Goal: Feedback & Contribution: Leave review/rating

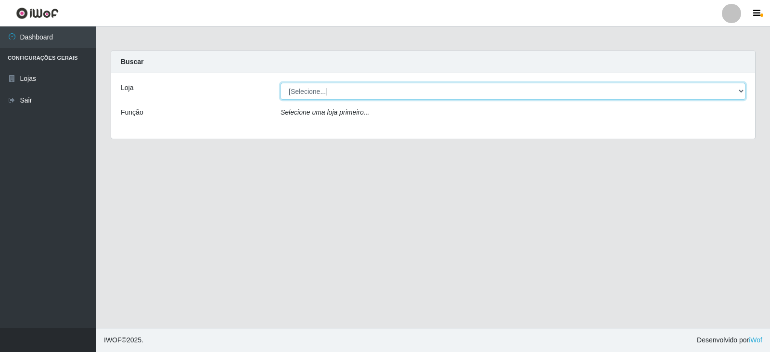
click at [321, 94] on select "[Selecione...] Queiroz Atacadão - Catolé do Rocha" at bounding box center [512, 91] width 465 height 17
select select "500"
click at [280, 83] on select "[Selecione...] Queiroz Atacadão - Catolé do Rocha" at bounding box center [512, 91] width 465 height 17
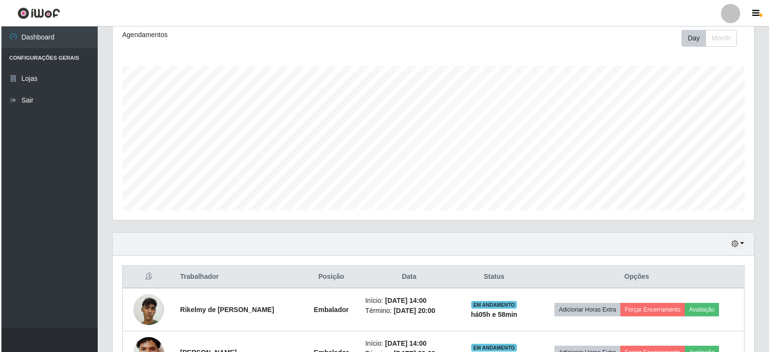
scroll to position [287, 0]
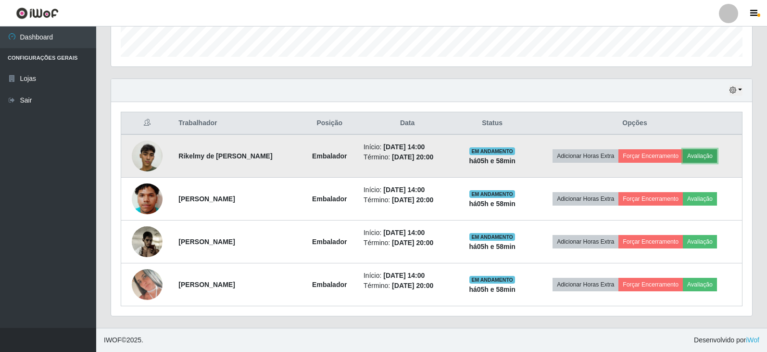
click at [696, 152] on button "Avaliação" at bounding box center [700, 155] width 34 height 13
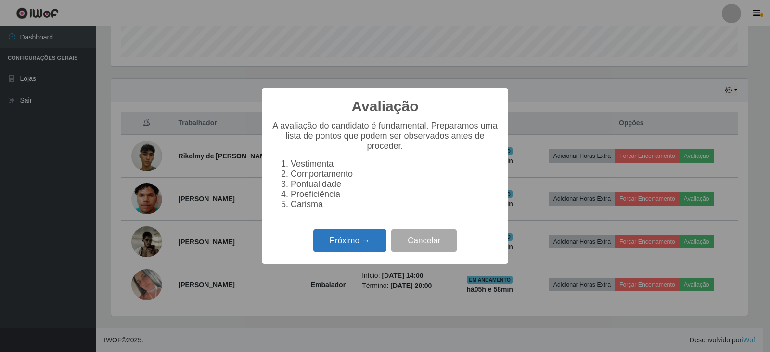
click at [348, 241] on button "Próximo →" at bounding box center [349, 240] width 73 height 23
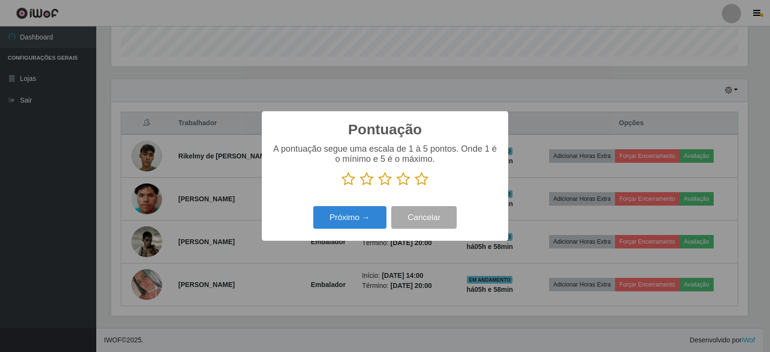
scroll to position [480798, 480361]
click at [425, 182] on icon at bounding box center [421, 179] width 13 height 14
click at [415, 186] on input "radio" at bounding box center [415, 186] width 0 height 0
click at [380, 217] on button "Próximo →" at bounding box center [349, 217] width 73 height 23
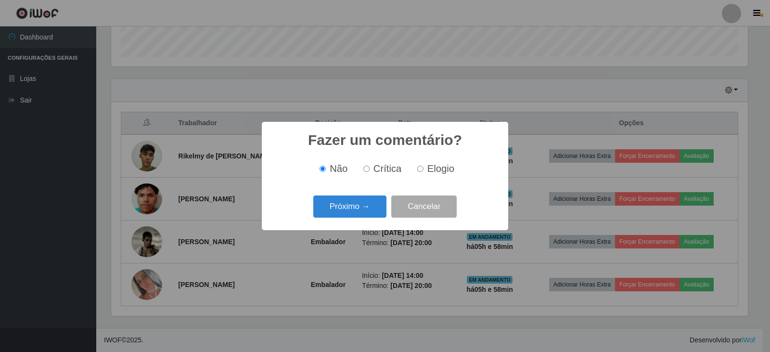
click at [422, 170] on input "Elogio" at bounding box center [420, 168] width 6 height 6
radio input "true"
click at [350, 208] on button "Próximo →" at bounding box center [349, 206] width 73 height 23
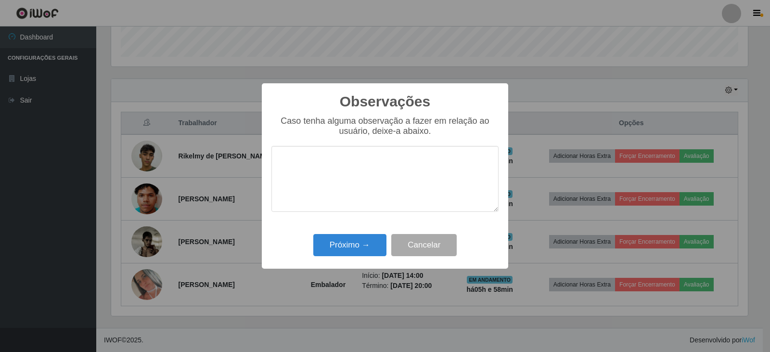
click at [357, 167] on textarea at bounding box center [384, 179] width 227 height 66
drag, startPoint x: 358, startPoint y: 151, endPoint x: 264, endPoint y: 174, distance: 96.9
click at [264, 174] on div "Observações × Caso tenha alguma observação a fazer em relação ao usuário, deixe…" at bounding box center [385, 175] width 246 height 185
type textarea "bom desmpenho"
click at [350, 245] on button "Próximo →" at bounding box center [349, 245] width 73 height 23
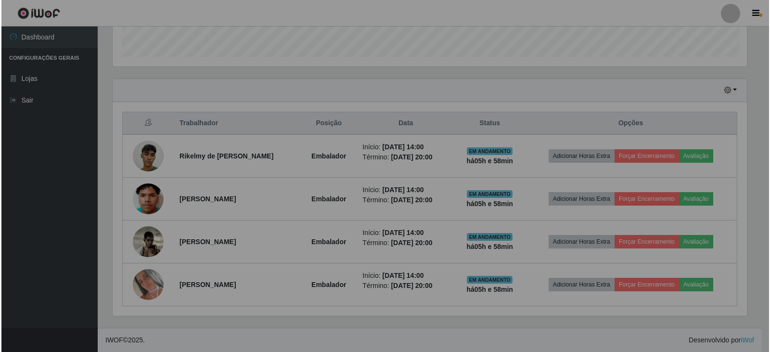
scroll to position [200, 641]
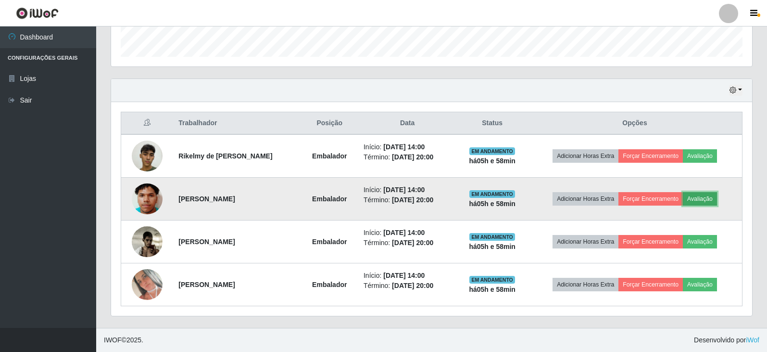
click at [710, 195] on button "Avaliação" at bounding box center [700, 198] width 34 height 13
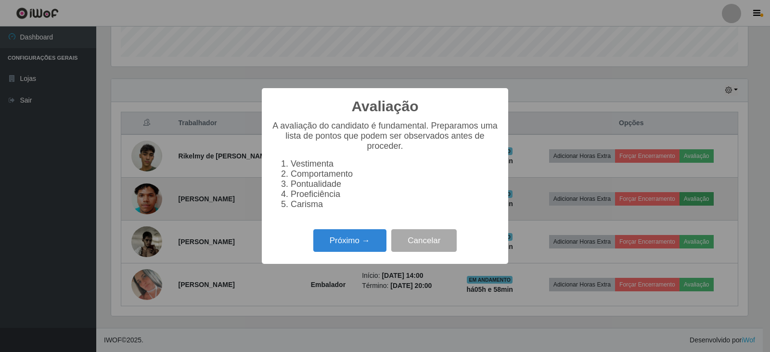
scroll to position [200, 636]
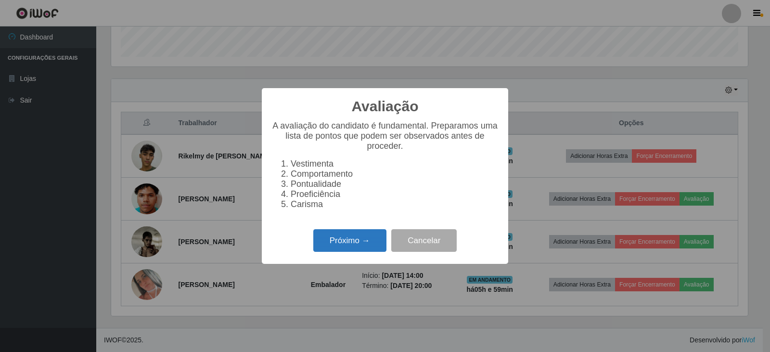
click at [376, 244] on button "Próximo →" at bounding box center [349, 240] width 73 height 23
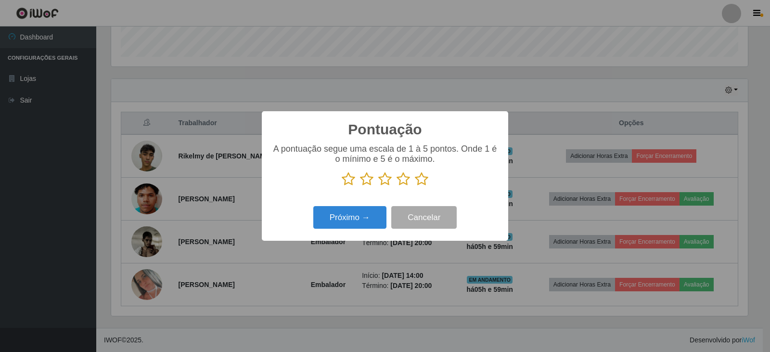
scroll to position [480798, 480361]
click at [404, 180] on icon at bounding box center [402, 179] width 13 height 14
click at [396, 186] on input "radio" at bounding box center [396, 186] width 0 height 0
click at [362, 218] on button "Próximo →" at bounding box center [349, 217] width 73 height 23
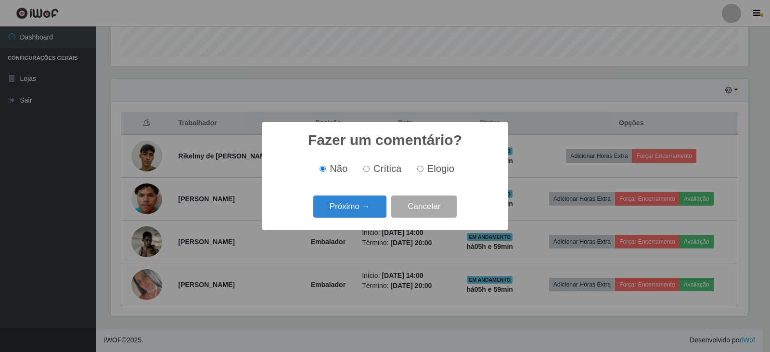
click at [423, 169] on label "Elogio" at bounding box center [433, 168] width 41 height 11
click at [423, 169] on input "Elogio" at bounding box center [420, 168] width 6 height 6
radio input "true"
click at [367, 213] on button "Próximo →" at bounding box center [349, 206] width 73 height 23
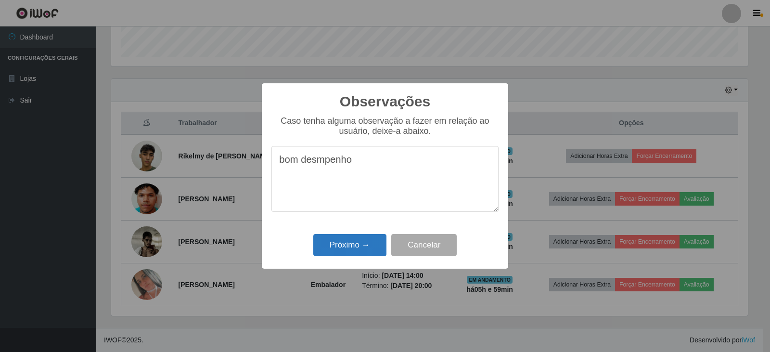
type textarea "bom desmpenho"
click at [377, 249] on button "Próximo →" at bounding box center [349, 245] width 73 height 23
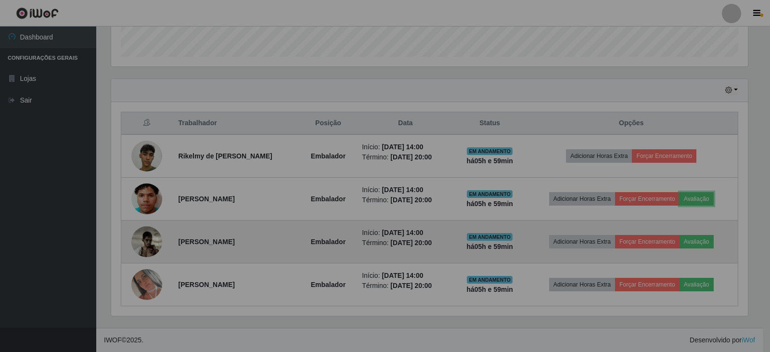
scroll to position [200, 641]
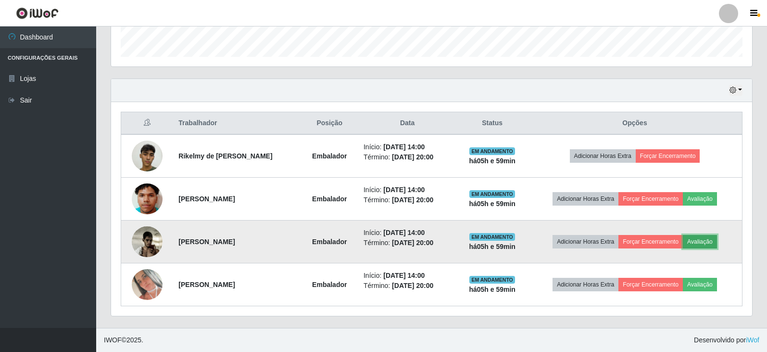
click at [711, 243] on button "Avaliação" at bounding box center [700, 241] width 34 height 13
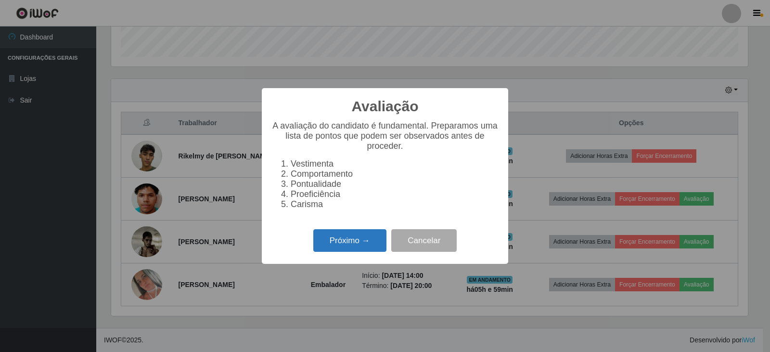
click at [365, 249] on button "Próximo →" at bounding box center [349, 240] width 73 height 23
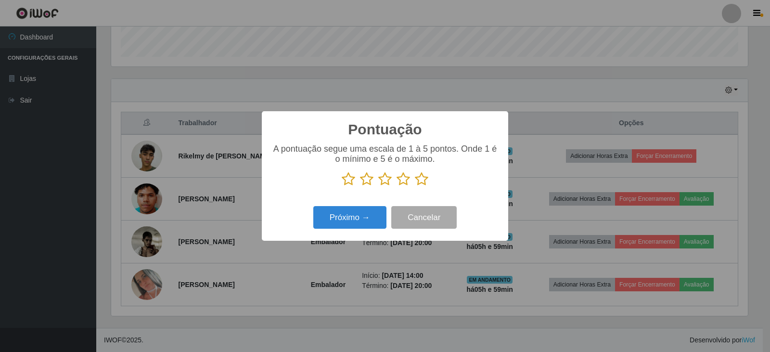
click at [422, 185] on icon at bounding box center [421, 179] width 13 height 14
click at [415, 186] on input "radio" at bounding box center [415, 186] width 0 height 0
click at [369, 228] on button "Próximo →" at bounding box center [349, 217] width 73 height 23
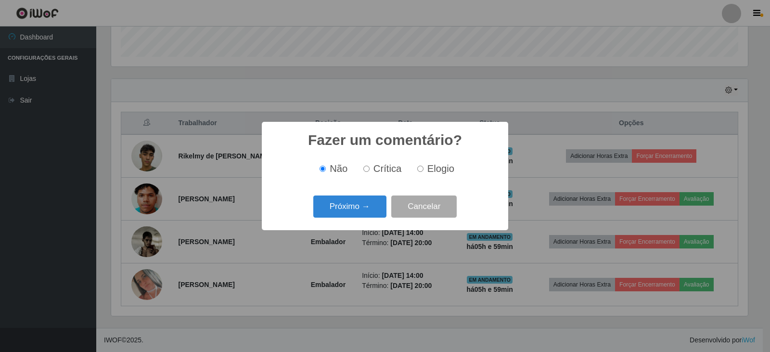
click at [421, 169] on input "Elogio" at bounding box center [420, 168] width 6 height 6
radio input "true"
click at [382, 209] on button "Próximo →" at bounding box center [349, 206] width 73 height 23
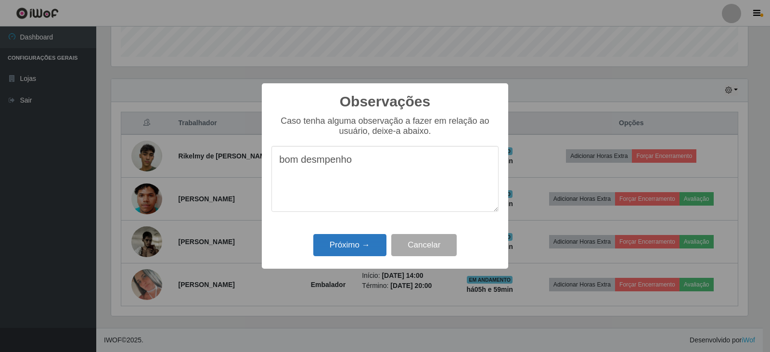
type textarea "bom desmpenho"
click at [369, 246] on button "Próximo →" at bounding box center [349, 245] width 73 height 23
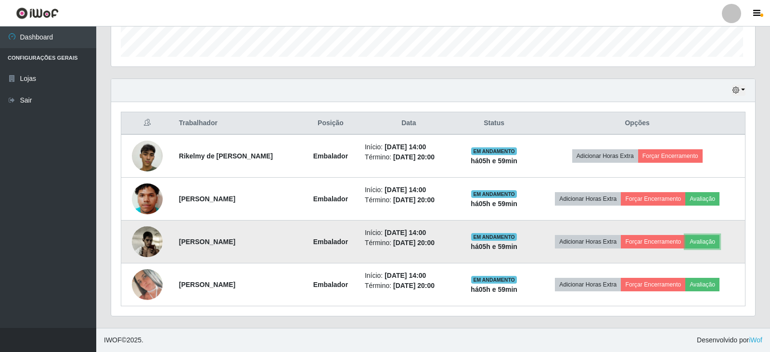
scroll to position [200, 641]
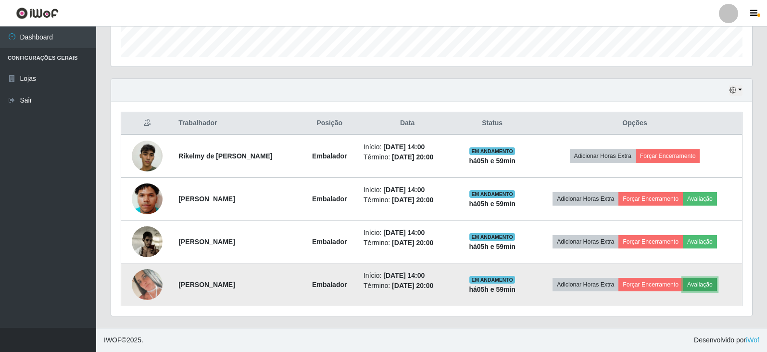
click at [698, 285] on button "Avaliação" at bounding box center [700, 284] width 34 height 13
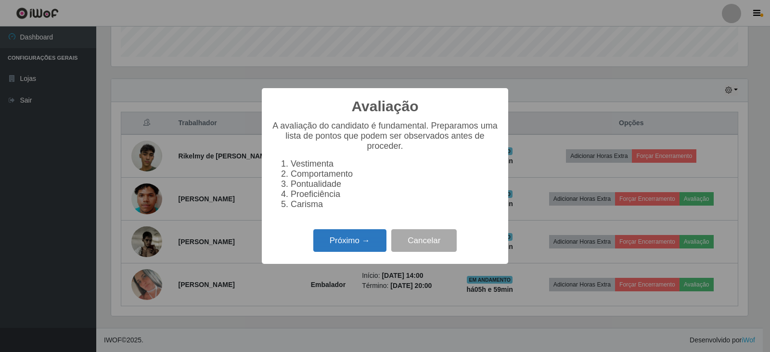
click at [342, 242] on button "Próximo →" at bounding box center [349, 240] width 73 height 23
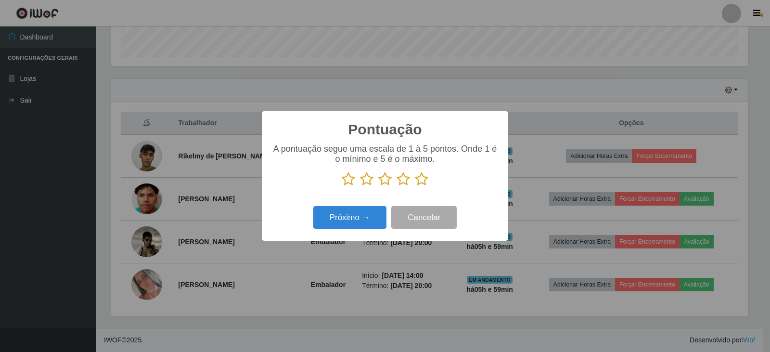
scroll to position [480798, 480361]
drag, startPoint x: 423, startPoint y: 180, endPoint x: 380, endPoint y: 213, distance: 53.6
click at [422, 180] on icon at bounding box center [421, 179] width 13 height 14
click at [415, 186] on input "radio" at bounding box center [415, 186] width 0 height 0
click at [374, 216] on button "Próximo →" at bounding box center [349, 217] width 73 height 23
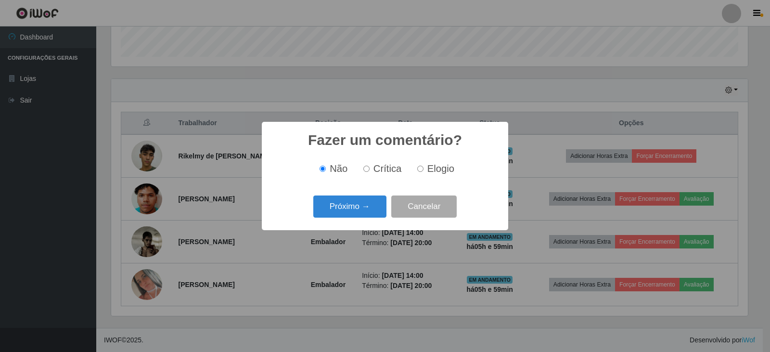
click at [418, 171] on input "Elogio" at bounding box center [420, 168] width 6 height 6
radio input "true"
click at [348, 209] on button "Próximo →" at bounding box center [349, 206] width 73 height 23
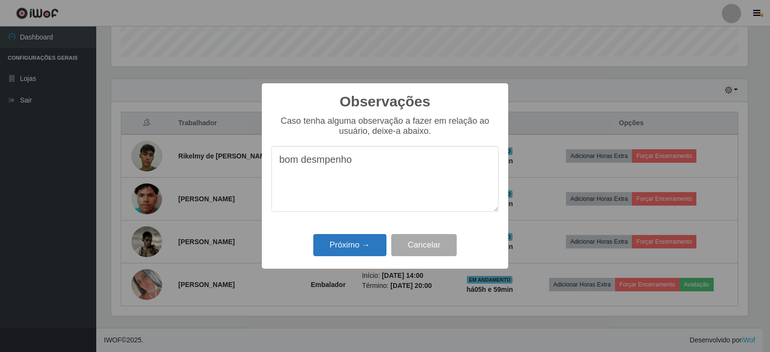
type textarea "bom desmpenho"
click at [363, 243] on button "Próximo →" at bounding box center [349, 245] width 73 height 23
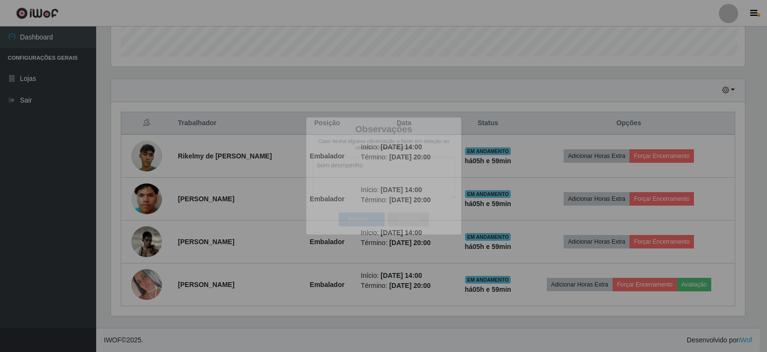
scroll to position [0, 0]
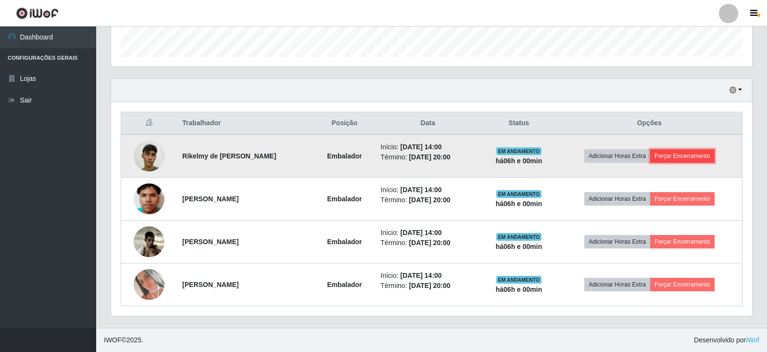
click at [688, 156] on button "Forçar Encerramento" at bounding box center [682, 155] width 64 height 13
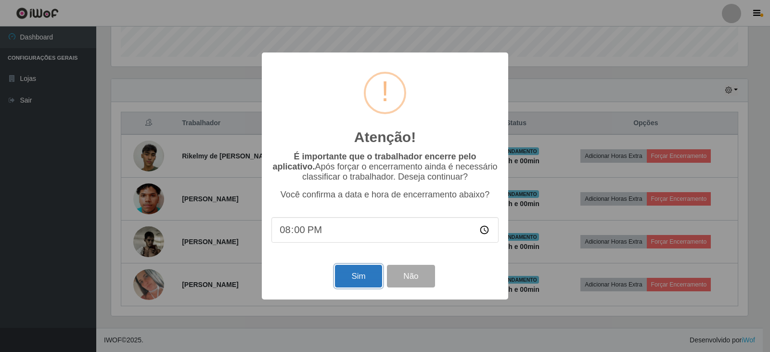
click at [357, 284] on button "Sim" at bounding box center [358, 276] width 47 height 23
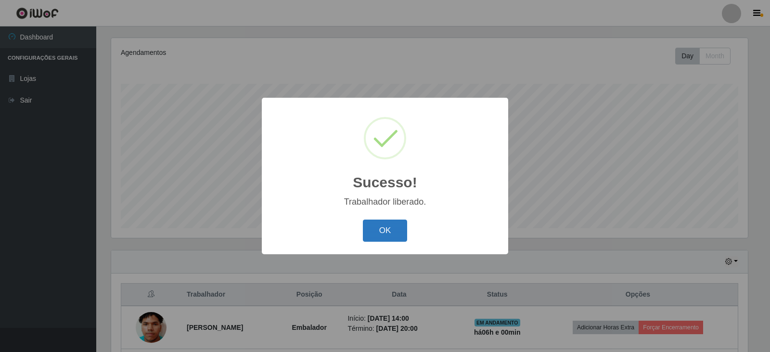
click at [376, 228] on button "OK" at bounding box center [385, 230] width 45 height 23
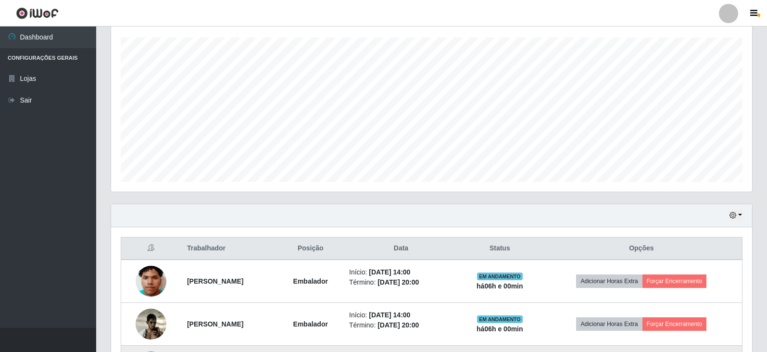
scroll to position [244, 0]
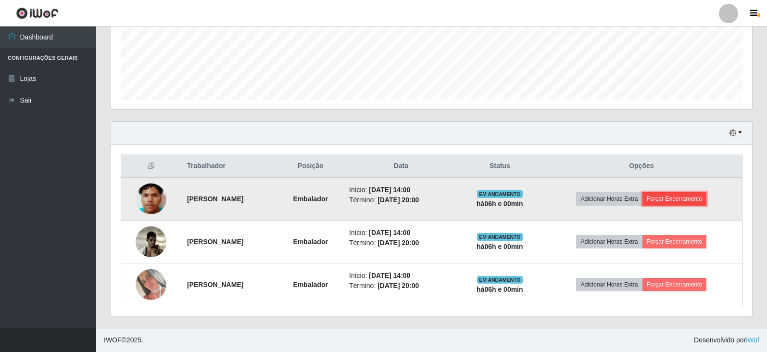
click at [668, 197] on button "Forçar Encerramento" at bounding box center [675, 198] width 64 height 13
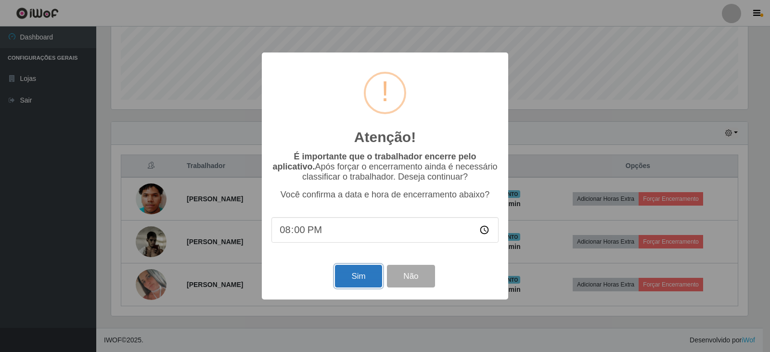
click at [362, 286] on button "Sim" at bounding box center [358, 276] width 47 height 23
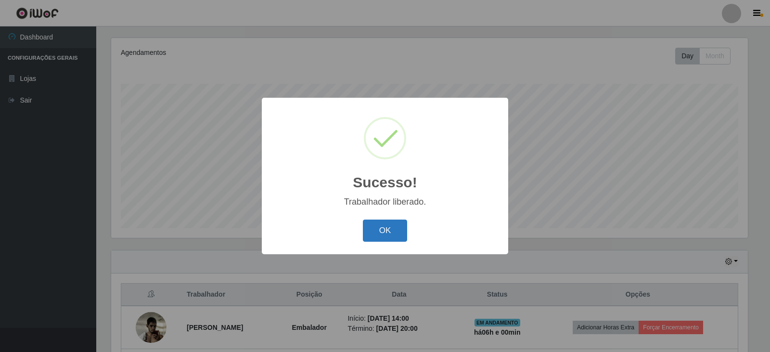
click at [379, 230] on button "OK" at bounding box center [385, 230] width 45 height 23
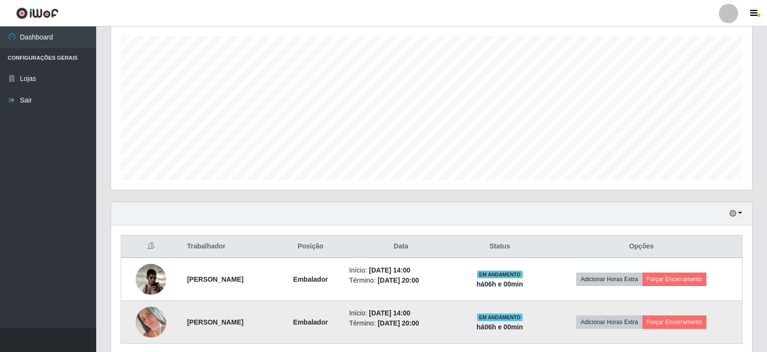
scroll to position [202, 0]
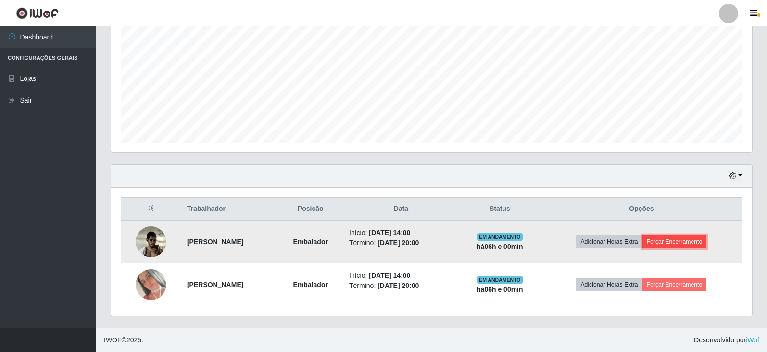
click at [684, 243] on button "Forçar Encerramento" at bounding box center [675, 241] width 64 height 13
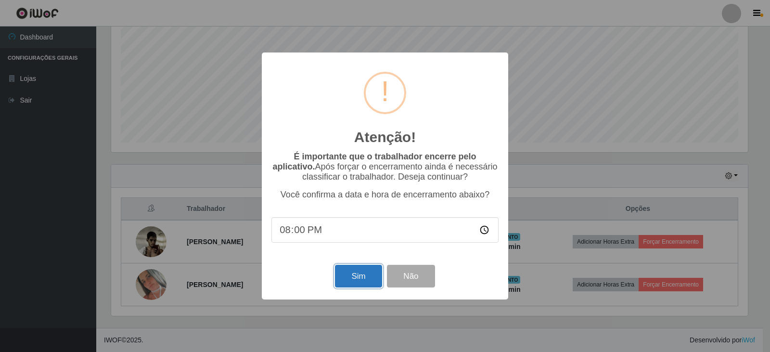
click at [359, 280] on button "Sim" at bounding box center [358, 276] width 47 height 23
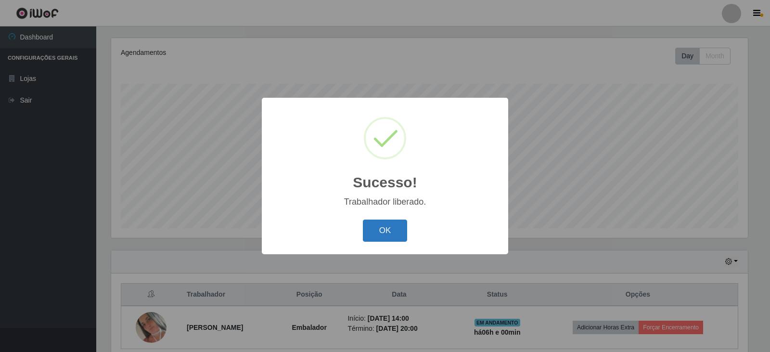
click at [393, 234] on button "OK" at bounding box center [385, 230] width 45 height 23
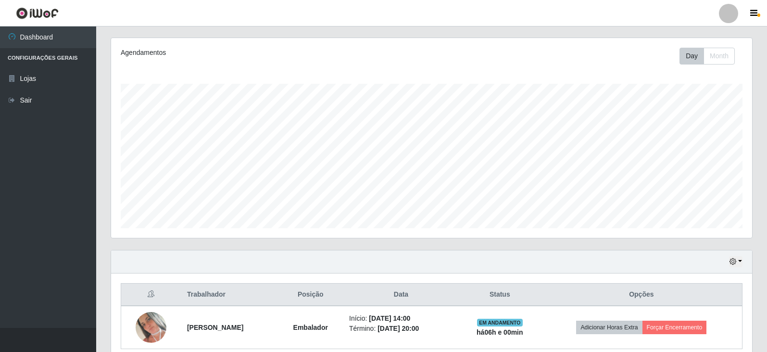
scroll to position [480798, 480357]
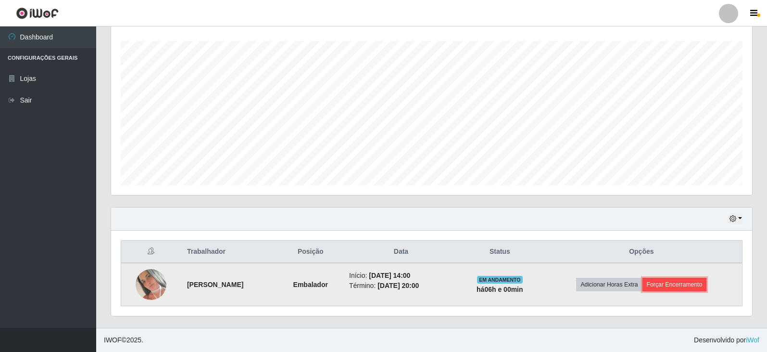
click at [678, 285] on button "Forçar Encerramento" at bounding box center [675, 284] width 64 height 13
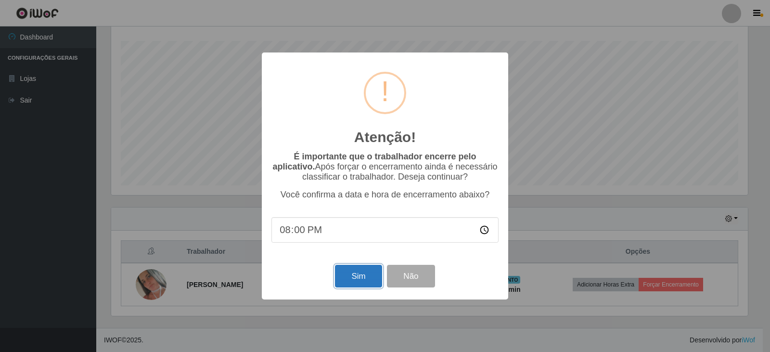
click at [365, 271] on button "Sim" at bounding box center [358, 276] width 47 height 23
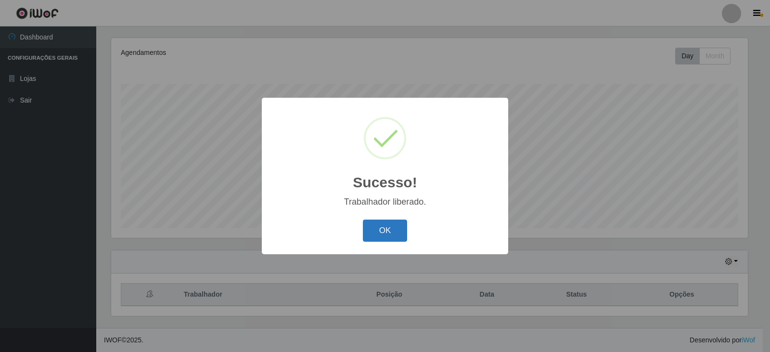
click at [372, 235] on button "OK" at bounding box center [385, 230] width 45 height 23
